Goal: Communication & Community: Answer question/provide support

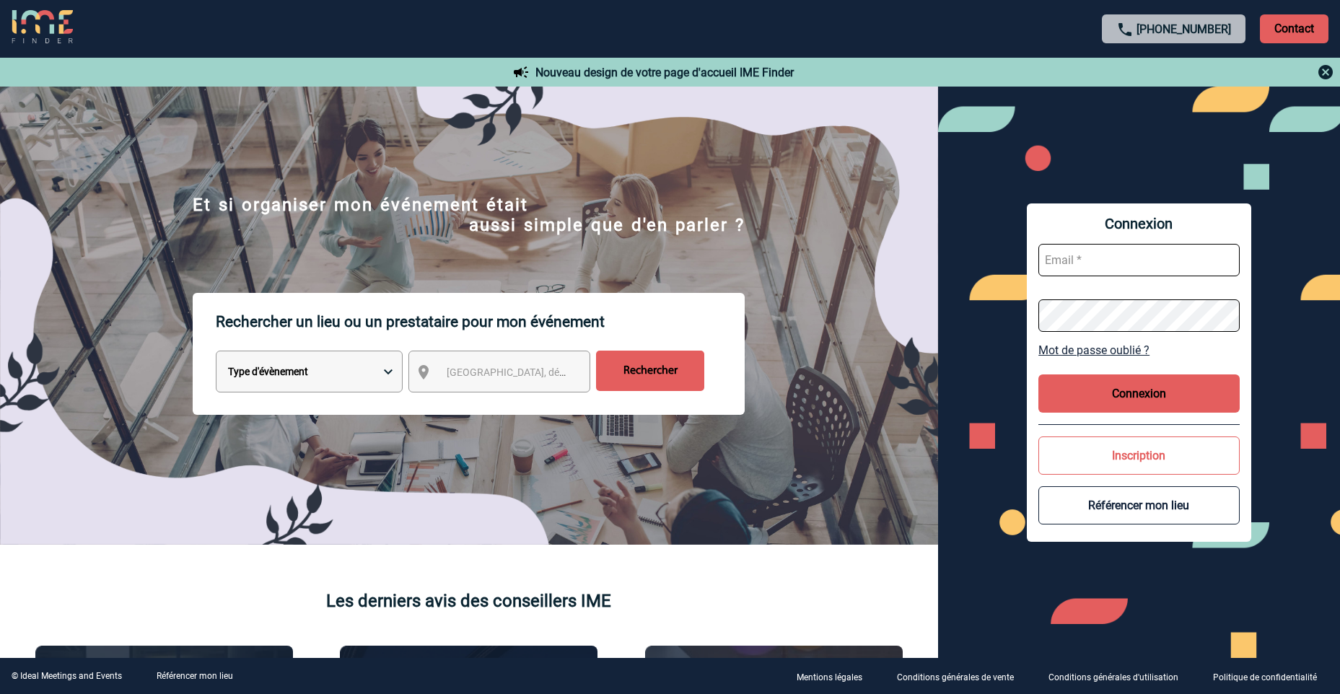
click at [1075, 269] on input "text" at bounding box center [1138, 260] width 201 height 32
type input "aurelie.moro@knds.fr"
click at [1027, 302] on div "Connexion aurelie.moro@knds.fr Mot de passe oublié ? Connexion Inscription Réfé…" at bounding box center [1139, 373] width 224 height 338
click at [1111, 393] on button "Connexion" at bounding box center [1138, 394] width 201 height 38
click at [1023, 310] on div "Connexion aurelie.moro@knds.fr Mot de passe oublié ? Connexion Inscription Réfé…" at bounding box center [1139, 373] width 402 height 572
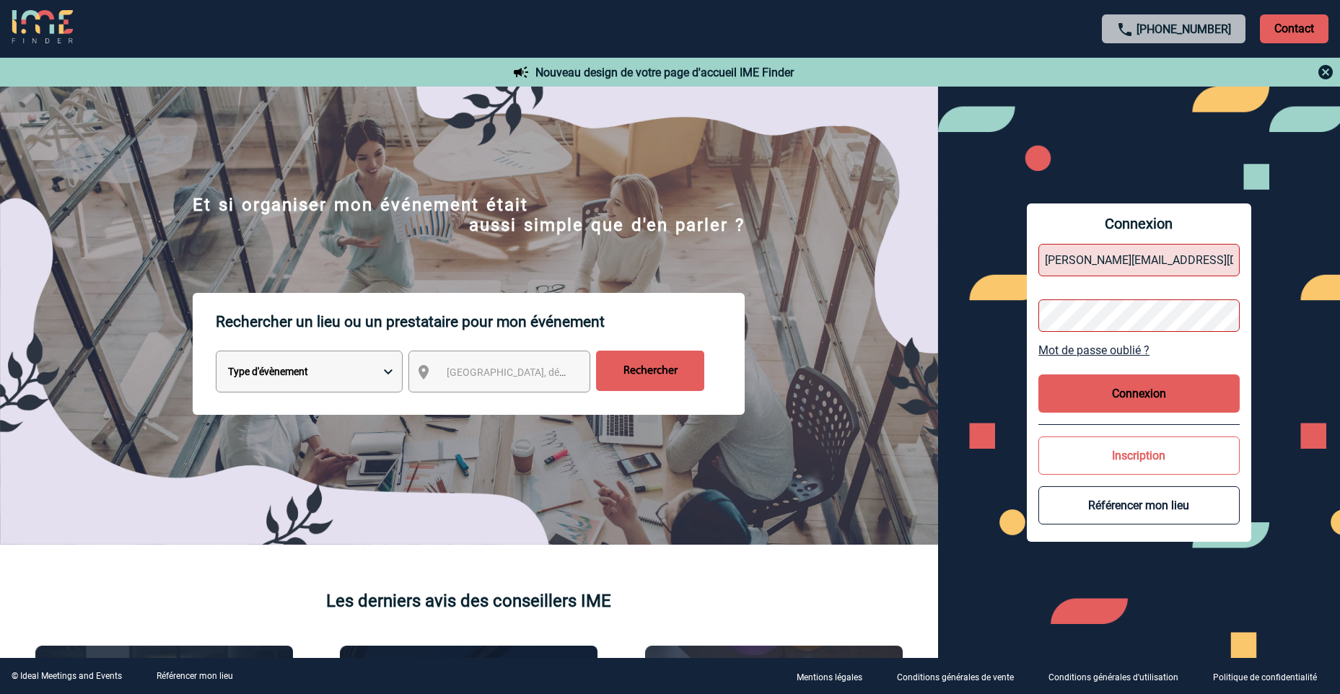
drag, startPoint x: 1208, startPoint y: 248, endPoint x: 1210, endPoint y: 271, distance: 23.9
click at [1209, 248] on input "aurelie.moro@knds.fr" at bounding box center [1138, 260] width 201 height 32
click at [1142, 334] on form "aurelie.moro@knds.fr" at bounding box center [1138, 287] width 201 height 111
click at [1123, 379] on button "Connexion" at bounding box center [1138, 394] width 201 height 38
click at [1187, 253] on input "text" at bounding box center [1138, 260] width 201 height 32
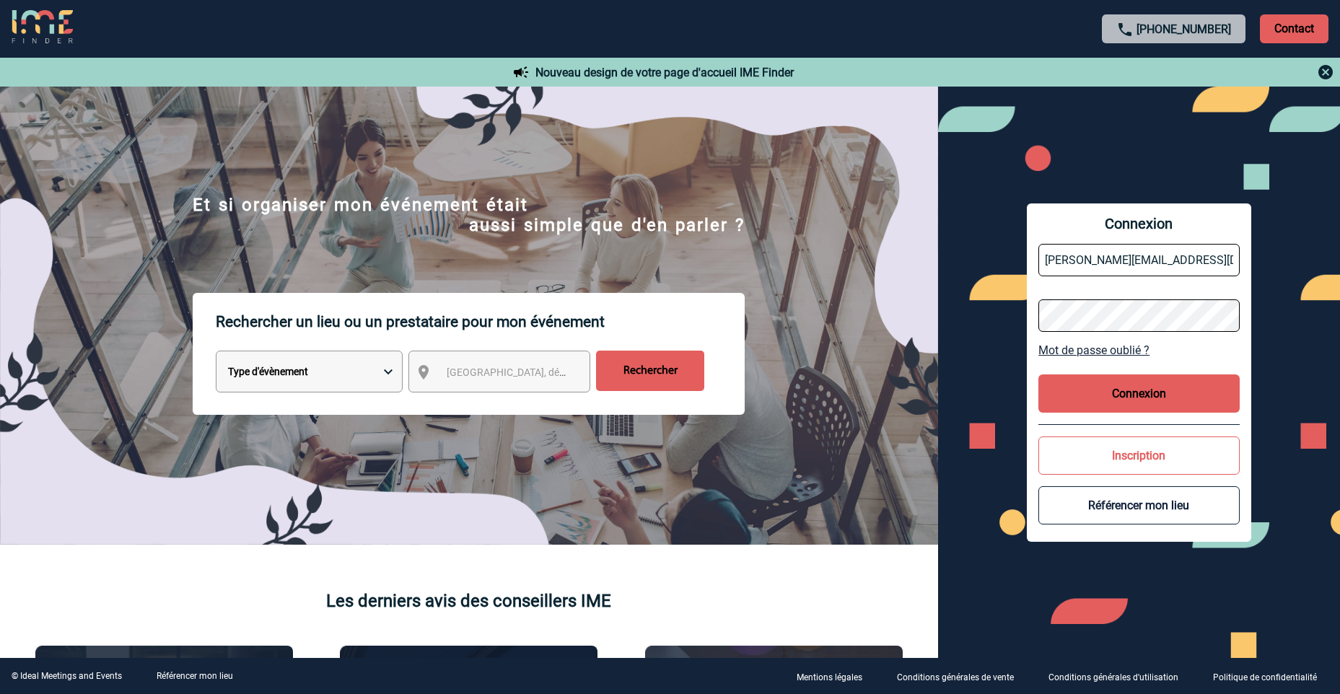
type input "[PERSON_NAME][EMAIL_ADDRESS][DOMAIN_NAME]"
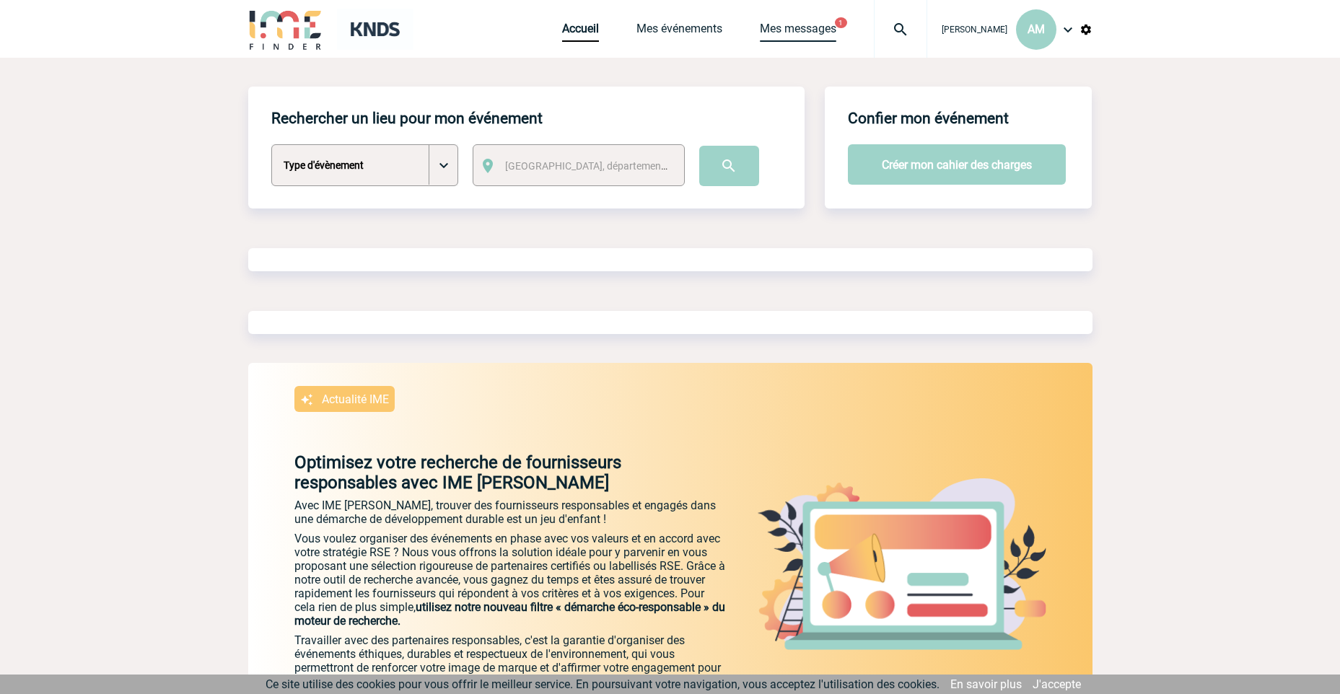
click at [836, 23] on link "Mes messages" at bounding box center [798, 32] width 76 height 20
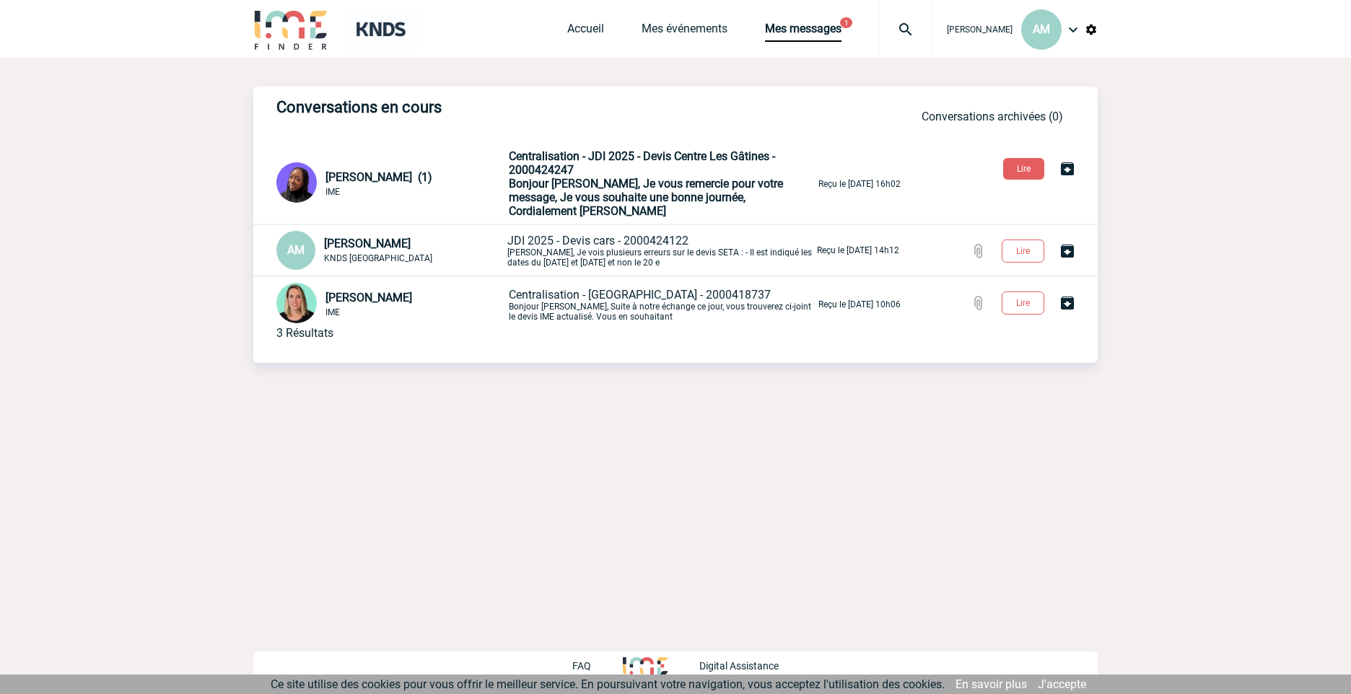
click at [558, 189] on span "Bonjour Aurélie, Je vous remercie pour votre message, Je vous souhaite une bonn…" at bounding box center [646, 197] width 274 height 41
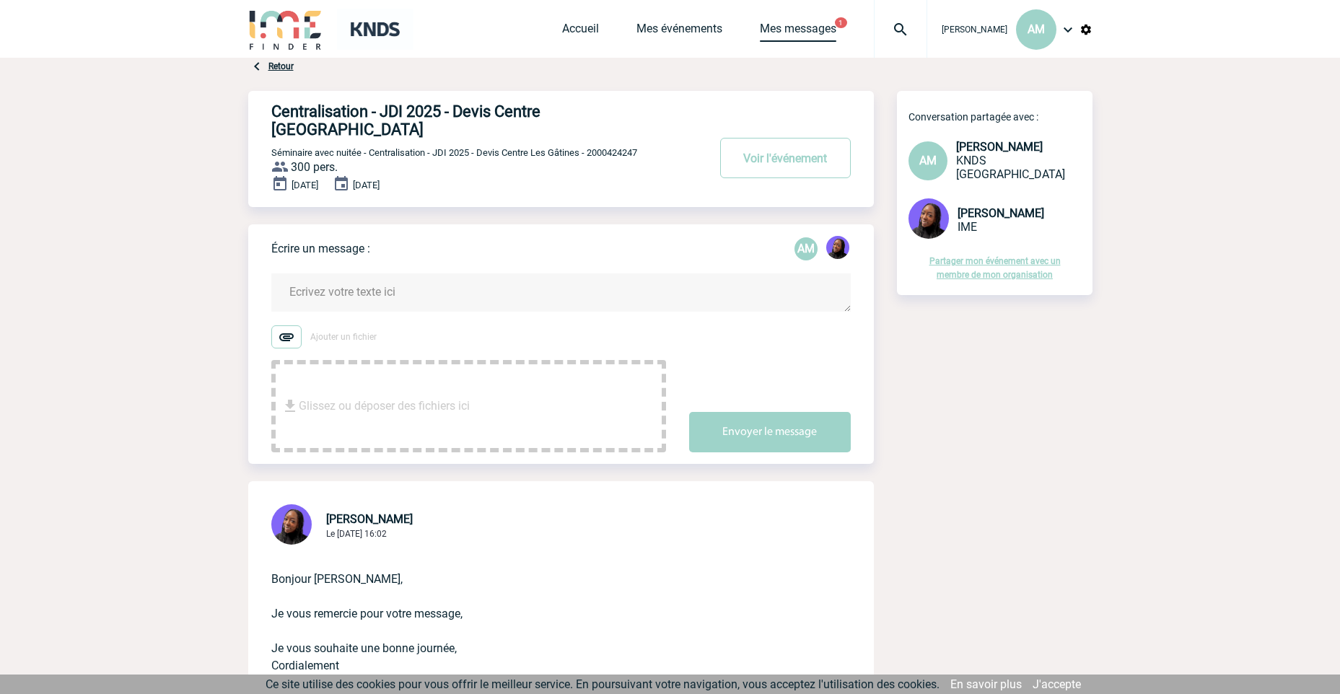
click at [798, 27] on link "Mes messages" at bounding box center [798, 32] width 76 height 20
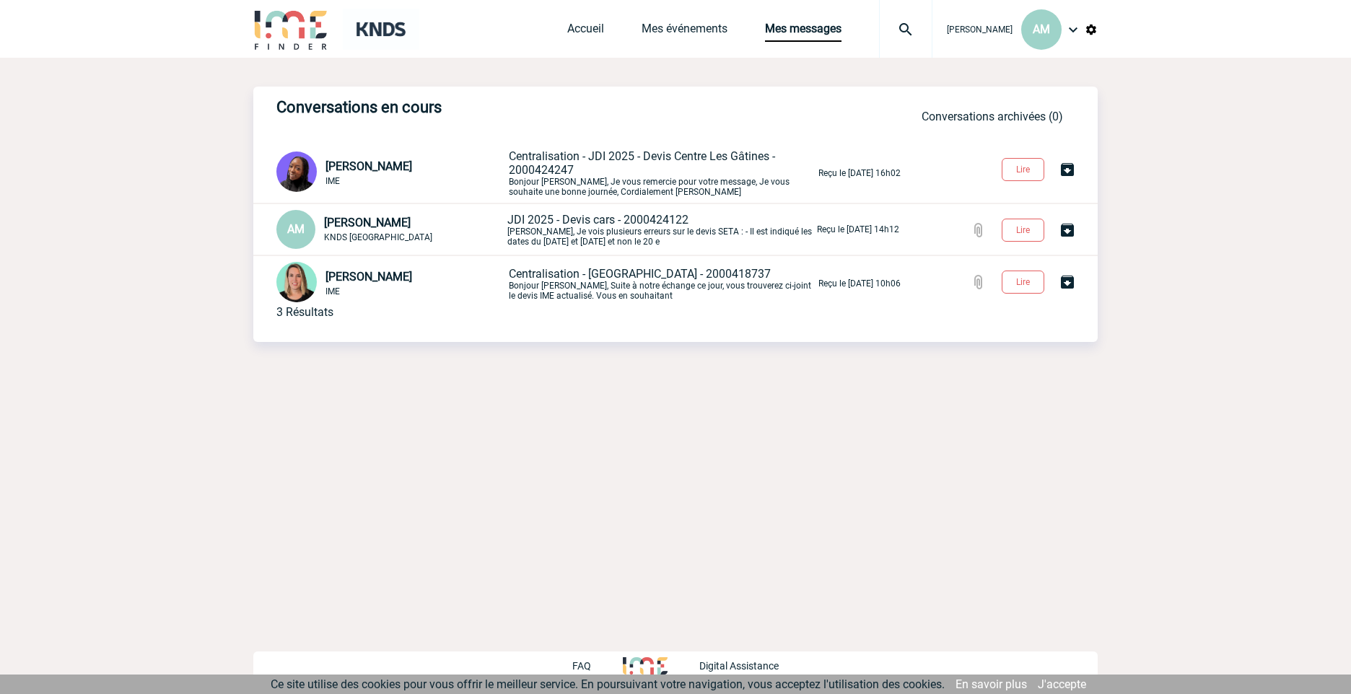
click at [557, 229] on p "JDI 2025 - Devis cars - 2000424122 Estelle, Je vois plusieurs erreurs sur le de…" at bounding box center [660, 230] width 307 height 34
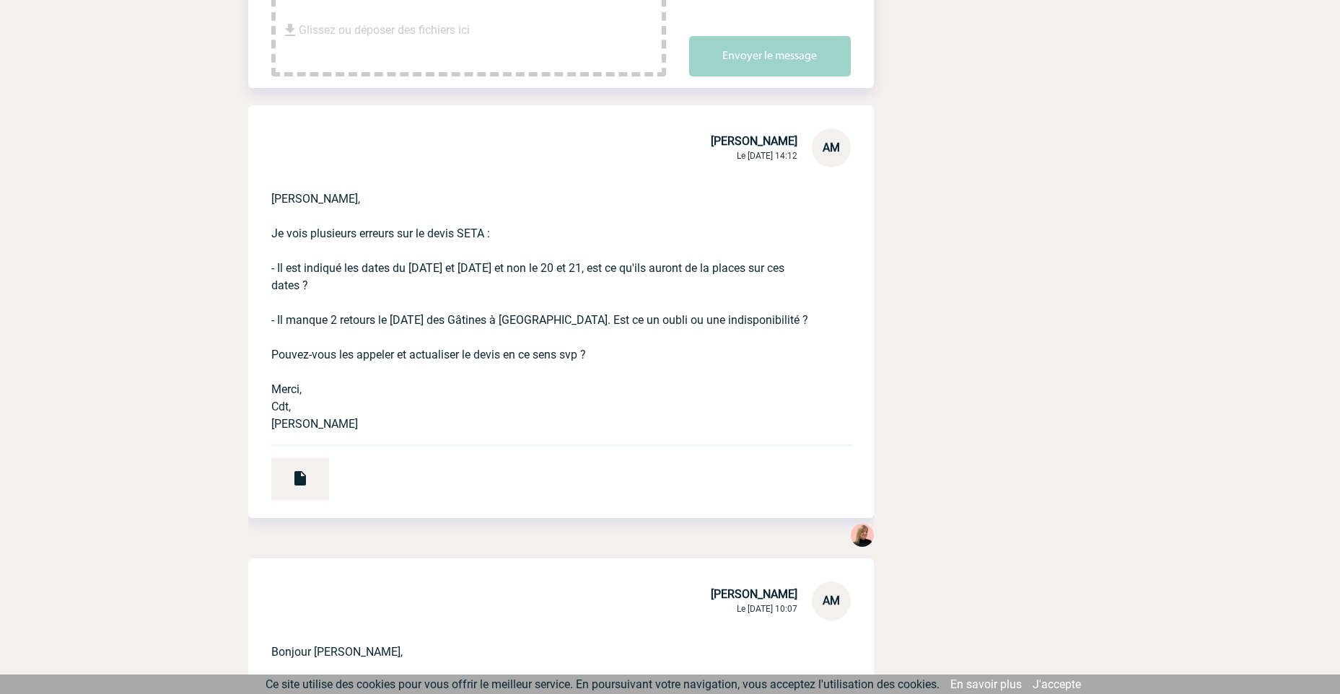
scroll to position [361, 0]
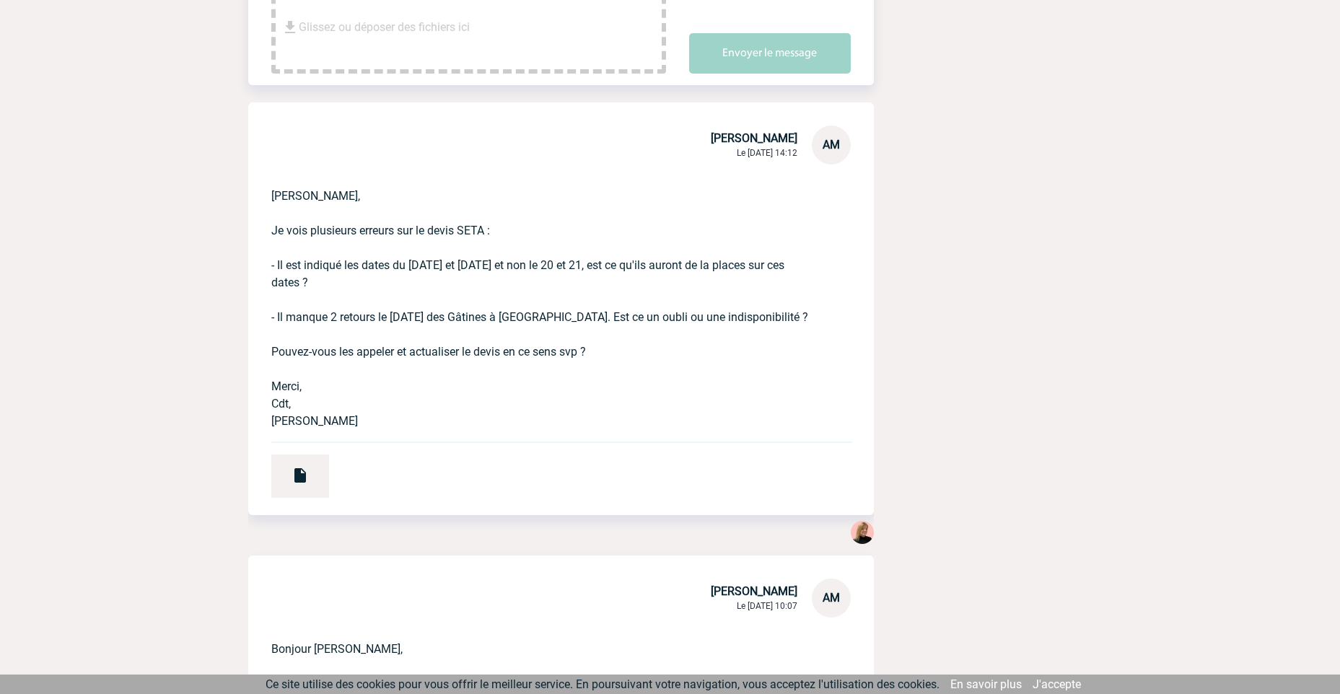
click at [533, 224] on p "[PERSON_NAME], Je vois plusieurs erreurs sur le devis SETA : - Il est indiqué l…" at bounding box center [540, 298] width 539 height 266
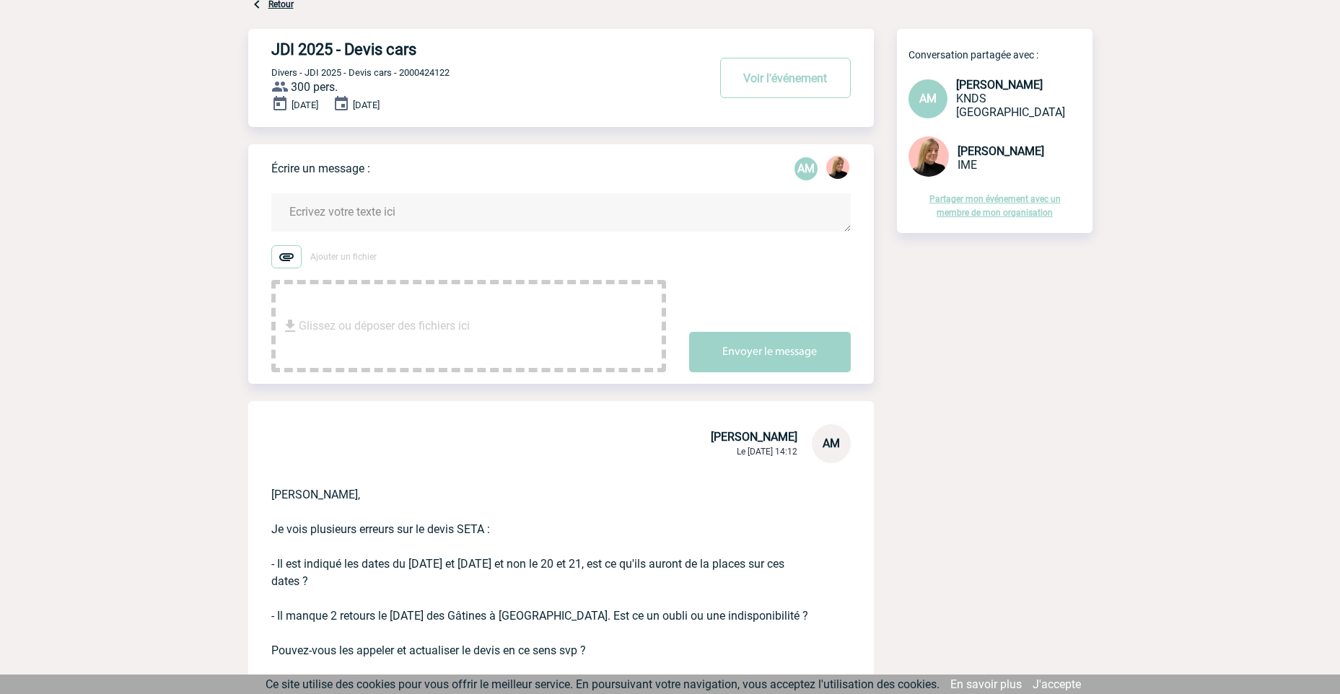
scroll to position [0, 0]
